Goal: Navigation & Orientation: Find specific page/section

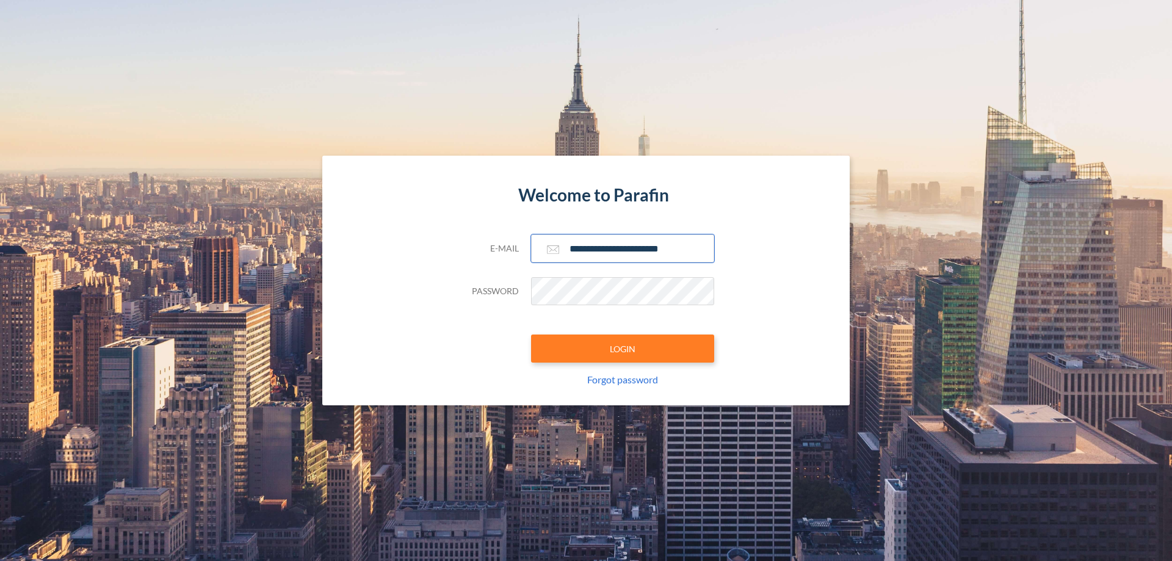
type input "**********"
click at [623, 349] on button "LOGIN" at bounding box center [622, 349] width 183 height 28
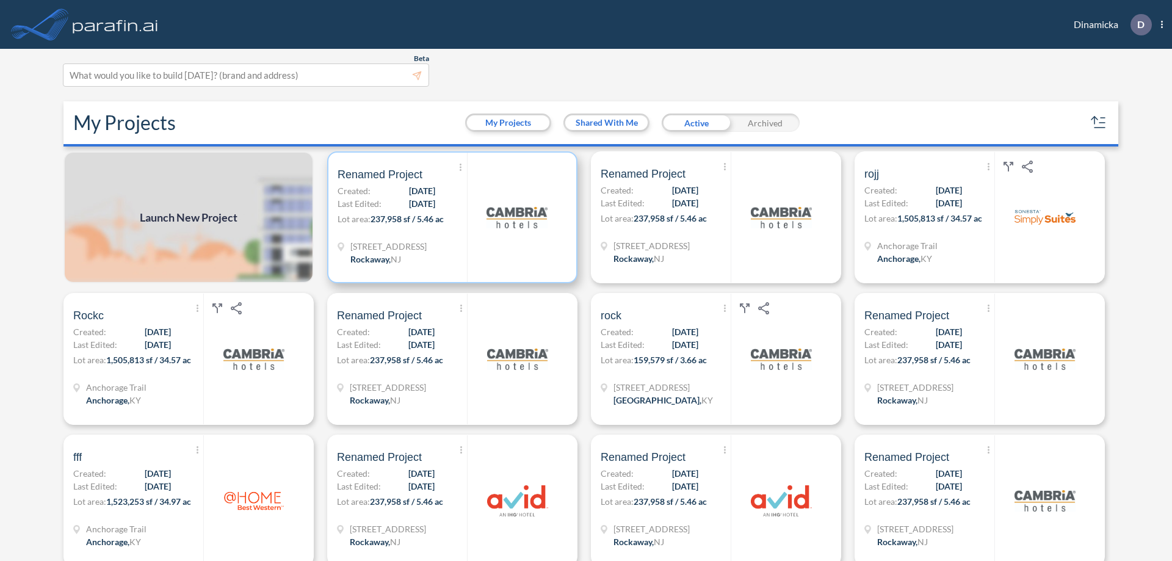
scroll to position [3, 0]
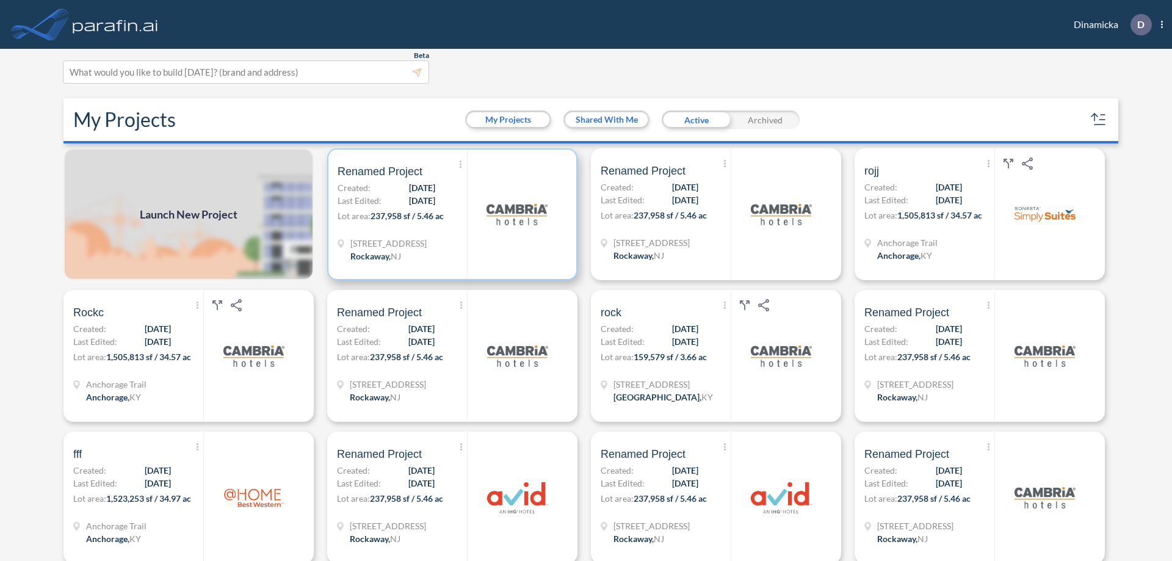
click at [450, 214] on p "Lot area: 237,958 sf / 5.46 ac" at bounding box center [402, 218] width 129 height 18
